Goal: Check status: Check status

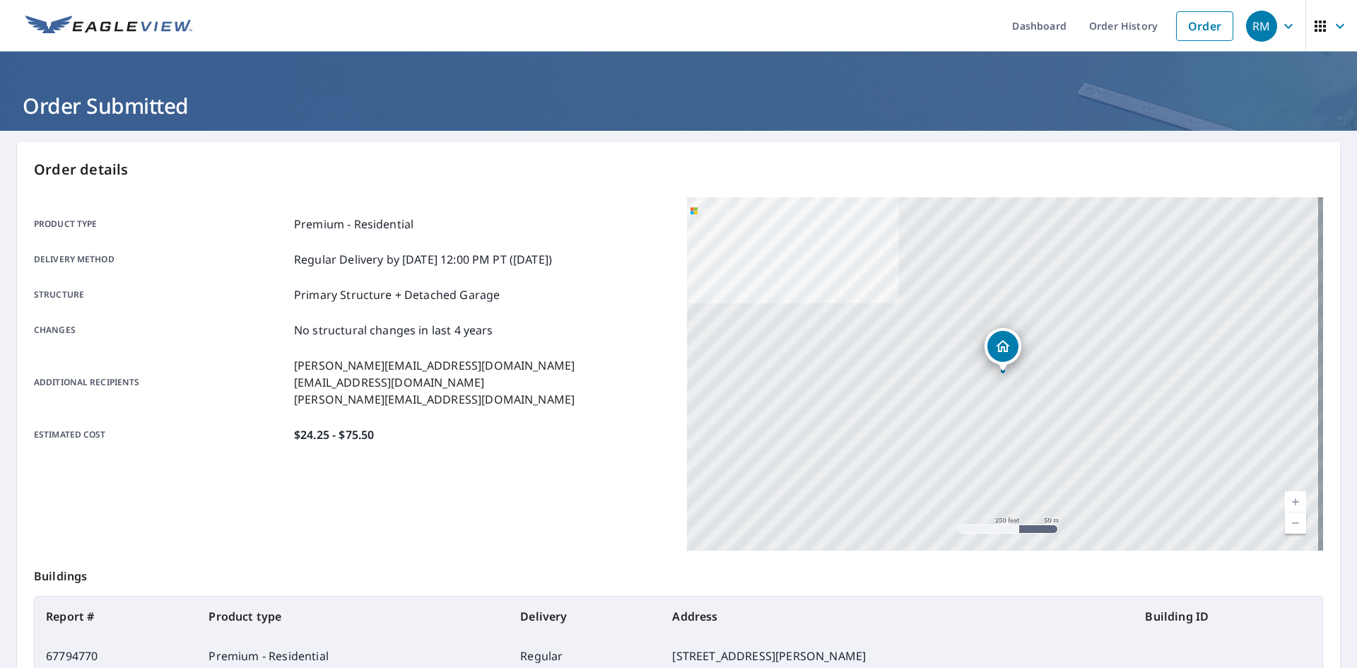
scroll to position [81, 0]
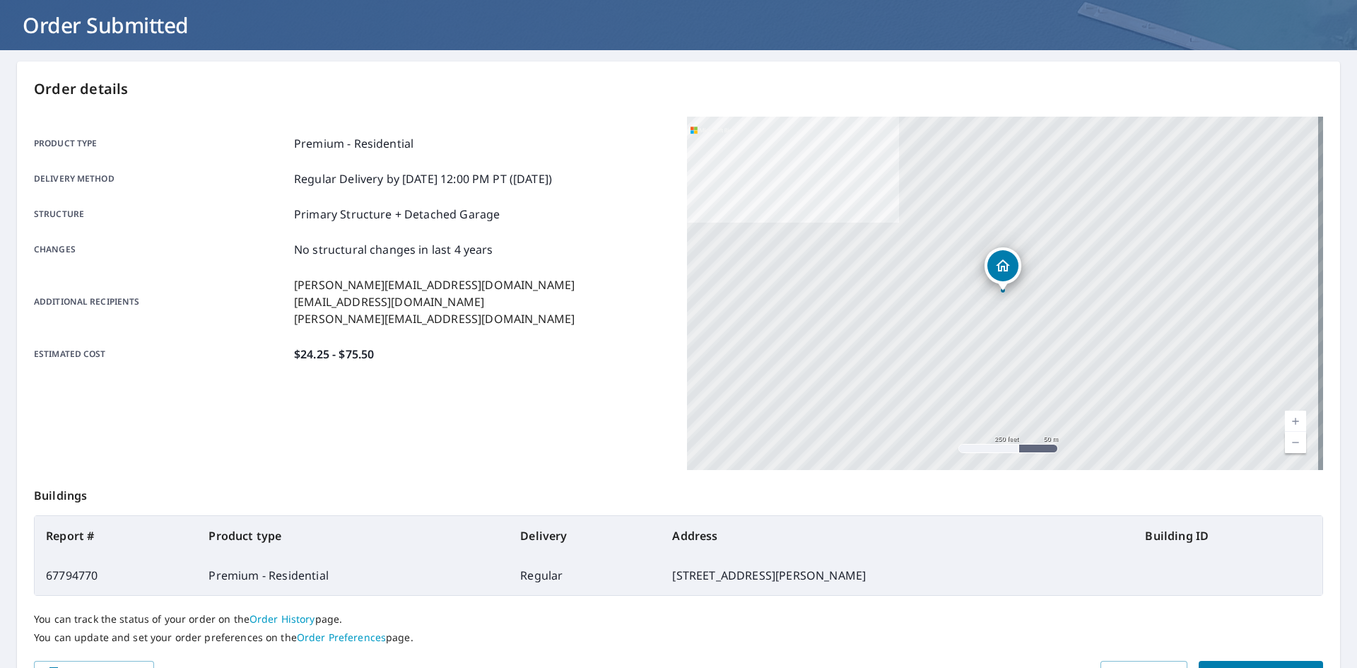
drag, startPoint x: 587, startPoint y: 204, endPoint x: 584, endPoint y: 218, distance: 13.9
click at [587, 212] on div "Product type Premium - Residential Delivery method Regular Delivery by [DATE] 1…" at bounding box center [352, 249] width 636 height 228
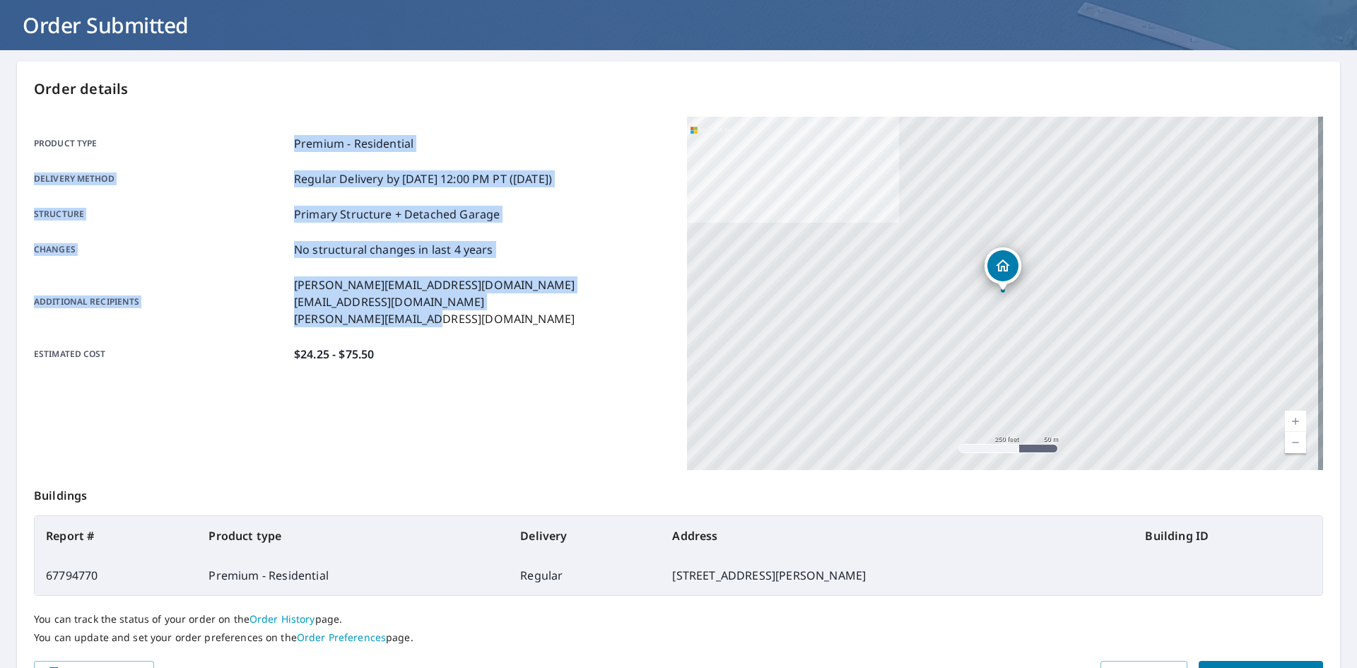
drag, startPoint x: 467, startPoint y: 321, endPoint x: 294, endPoint y: 148, distance: 243.9
click at [294, 148] on div "Product type Premium - Residential Delivery method Regular Delivery by [DATE] 1…" at bounding box center [352, 249] width 636 height 228
click at [295, 149] on p "Premium - Residential" at bounding box center [353, 143] width 119 height 17
drag, startPoint x: 30, startPoint y: 142, endPoint x: 406, endPoint y: 368, distance: 437.9
click at [406, 368] on div "Order details Product type Premium - Residential Delivery method Regular Delive…" at bounding box center [678, 383] width 1323 height 643
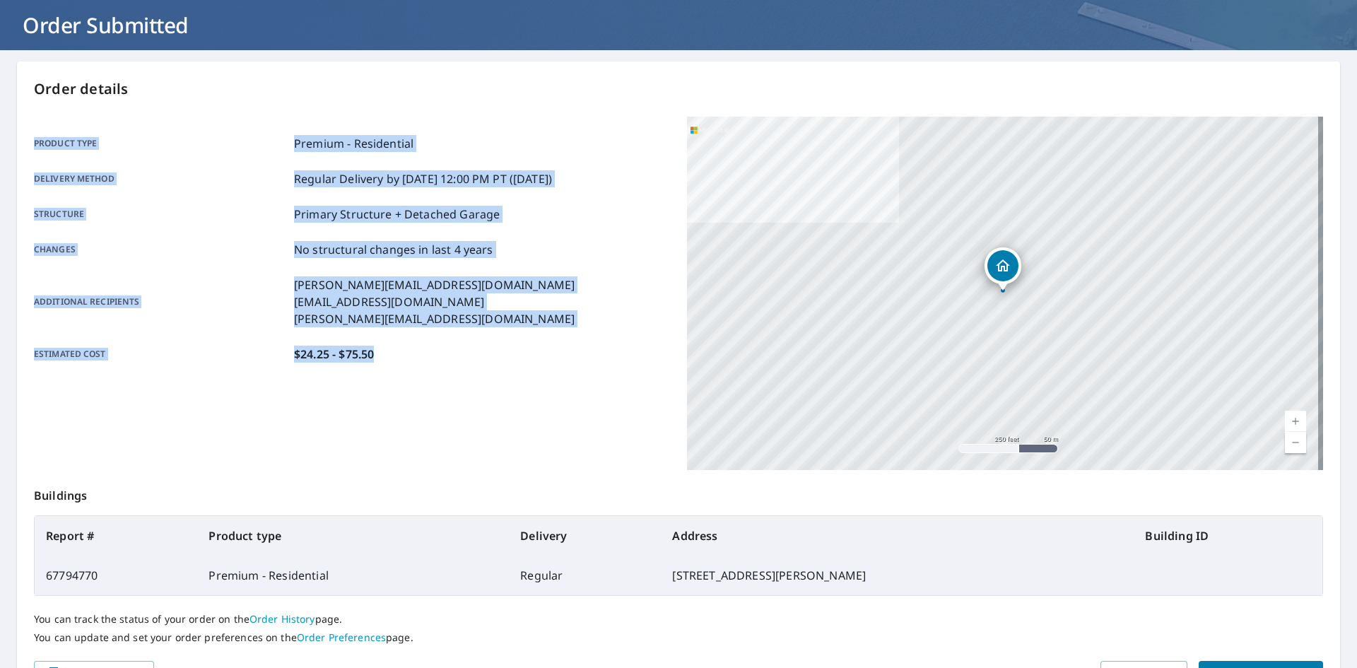
click at [406, 368] on div "Product type Premium - Residential Delivery method Regular Delivery by [DATE] 1…" at bounding box center [352, 249] width 636 height 264
drag, startPoint x: 380, startPoint y: 349, endPoint x: 114, endPoint y: 165, distance: 323.6
click at [19, 131] on div "Order details Product type Premium - Residential Delivery method Regular Delive…" at bounding box center [678, 383] width 1323 height 643
click at [132, 175] on p "Delivery method" at bounding box center [161, 178] width 254 height 17
drag, startPoint x: 371, startPoint y: 349, endPoint x: 184, endPoint y: 153, distance: 270.5
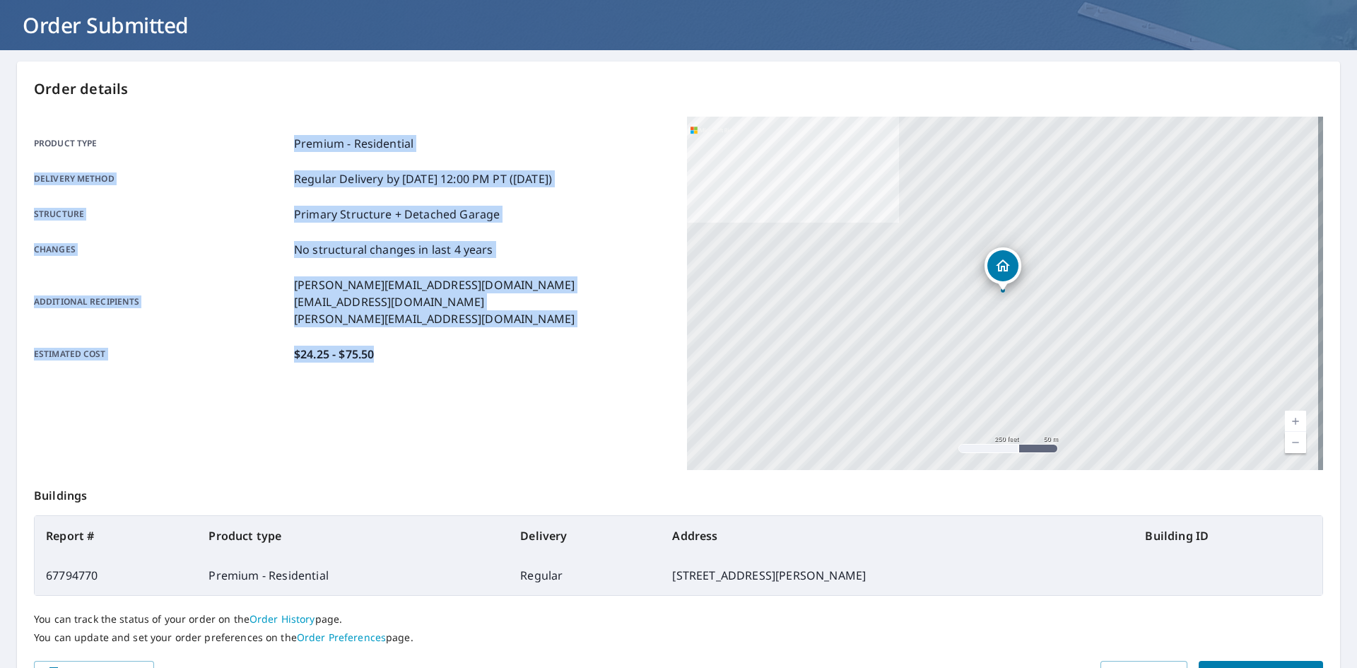
click at [205, 144] on div "Product type Premium - Residential Delivery method Regular Delivery by [DATE] 1…" at bounding box center [352, 249] width 636 height 228
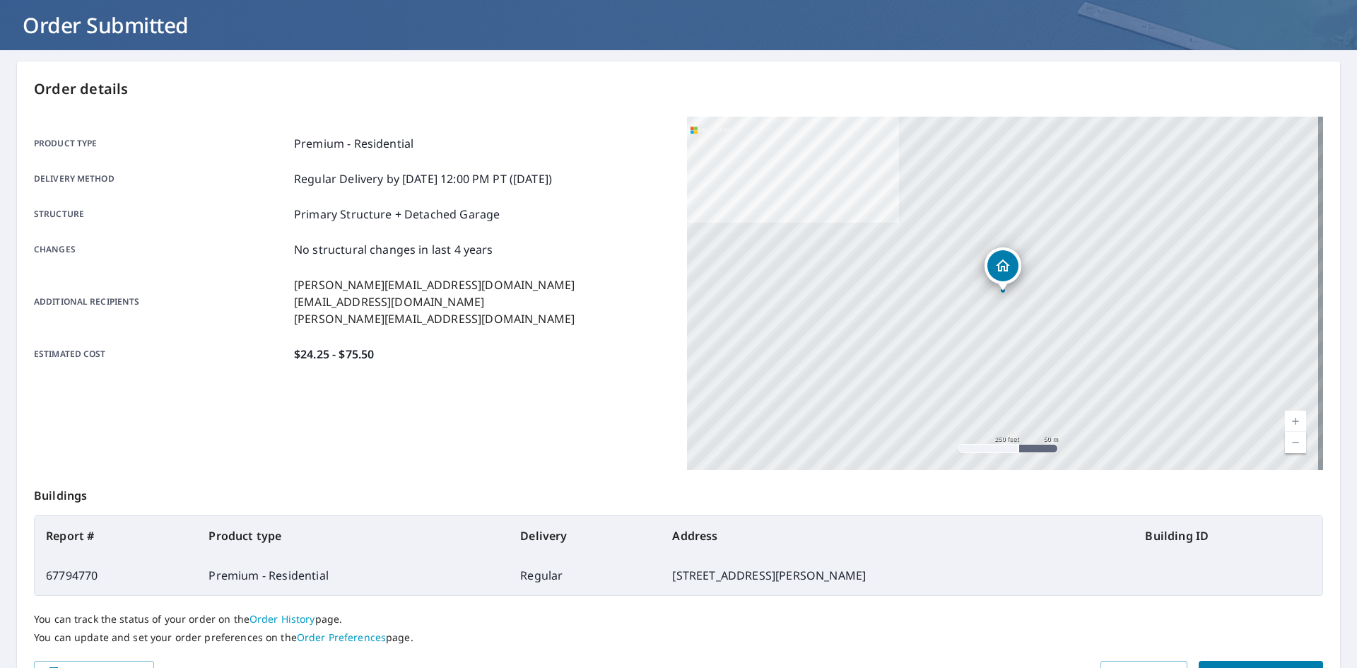
click at [56, 155] on div "Product type Premium - Residential Delivery method Regular Delivery by [DATE] 1…" at bounding box center [352, 249] width 636 height 228
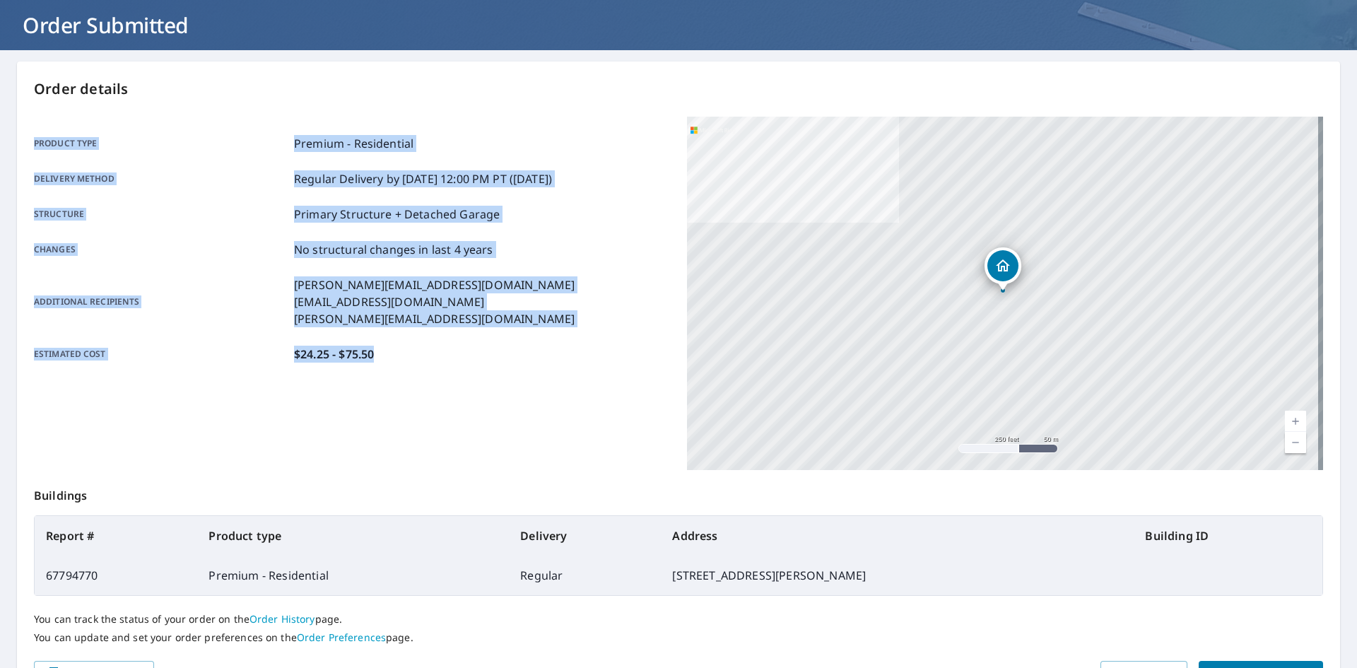
drag, startPoint x: 33, startPoint y: 142, endPoint x: 472, endPoint y: 358, distance: 489.7
click at [472, 358] on div "Order details Product type Premium - Residential Delivery method Regular Delive…" at bounding box center [678, 383] width 1323 height 643
click at [467, 361] on div "Estimated cost $24.25 - $75.50" at bounding box center [352, 354] width 636 height 17
click at [423, 315] on p "[PERSON_NAME][EMAIL_ADDRESS][DOMAIN_NAME]" at bounding box center [434, 318] width 281 height 17
drag, startPoint x: 372, startPoint y: 341, endPoint x: 274, endPoint y: 135, distance: 228.0
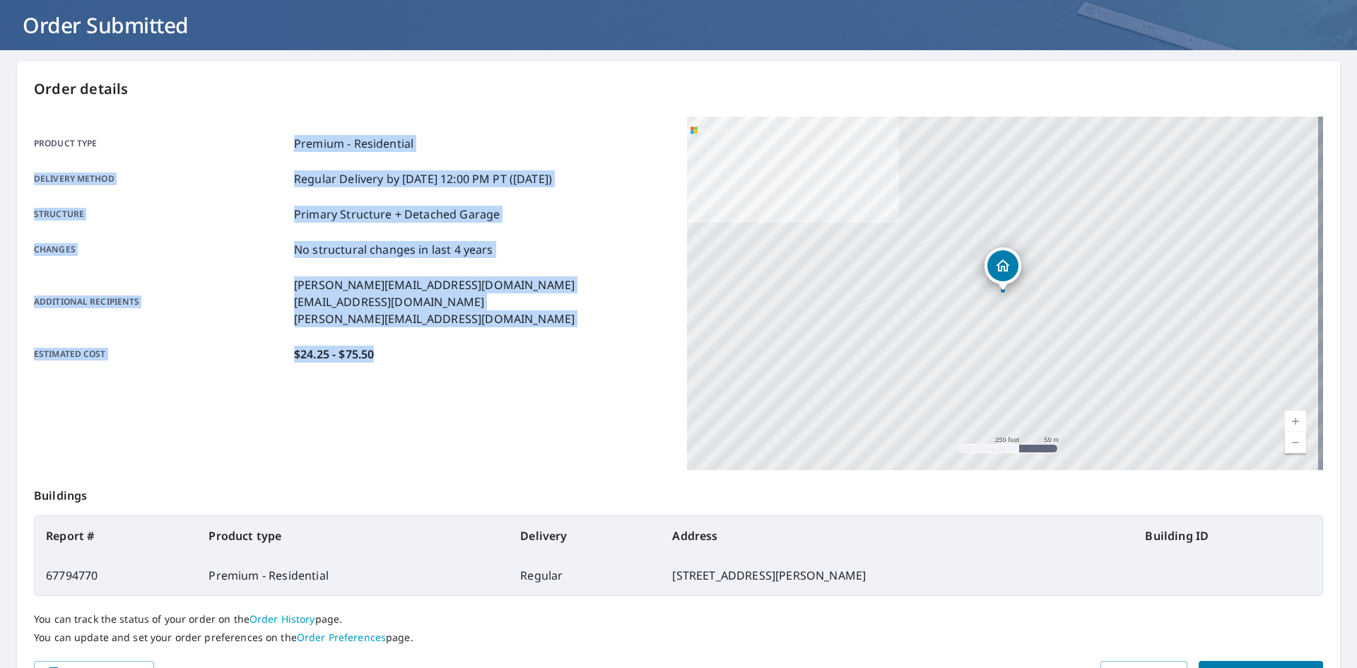
click at [274, 135] on div "Product type Premium - Residential Delivery method Regular Delivery by [DATE] 1…" at bounding box center [352, 249] width 636 height 228
click at [274, 185] on p "Delivery method" at bounding box center [161, 178] width 254 height 17
drag, startPoint x: 394, startPoint y: 361, endPoint x: 281, endPoint y: 187, distance: 207.4
click at [281, 187] on div "Product type Premium - Residential Delivery method Regular Delivery by [DATE] 1…" at bounding box center [352, 249] width 636 height 264
click at [284, 187] on p "Delivery method" at bounding box center [161, 178] width 254 height 17
